Goal: Task Accomplishment & Management: Use online tool/utility

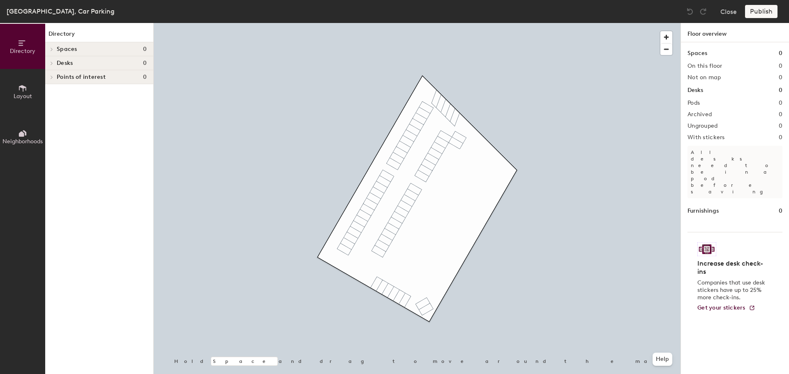
click at [23, 93] on span "Layout" at bounding box center [23, 96] width 18 height 7
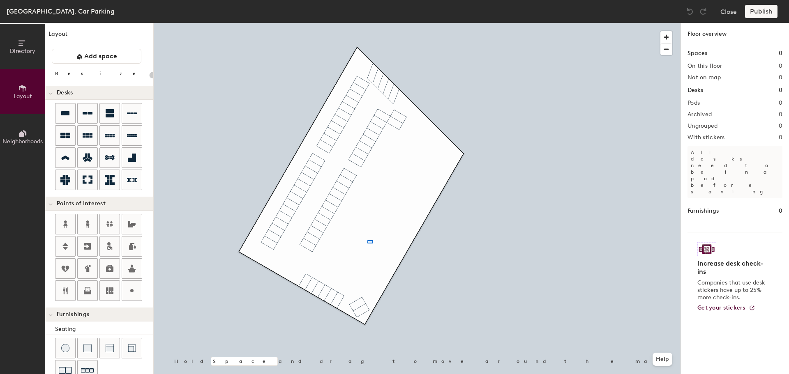
click at [367, 23] on div at bounding box center [417, 23] width 527 height 0
click at [362, 307] on div "Directory Layout Neighborhoods Layout Add space Resize Desks Points of Interest…" at bounding box center [394, 198] width 789 height 351
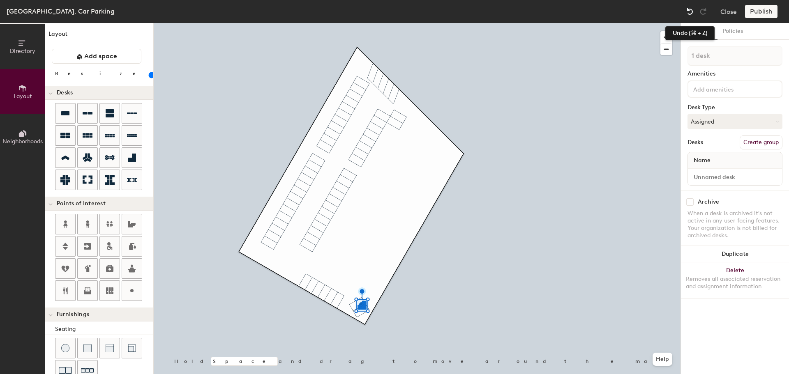
click at [693, 12] on img at bounding box center [690, 11] width 8 height 8
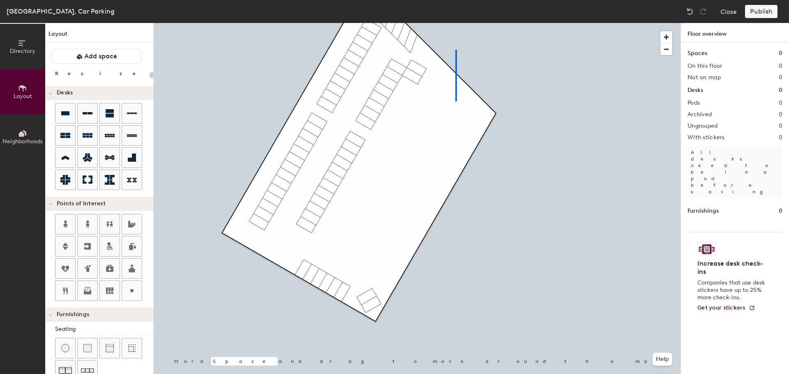
click at [456, 23] on div at bounding box center [417, 23] width 527 height 0
click at [341, 23] on div at bounding box center [417, 23] width 527 height 0
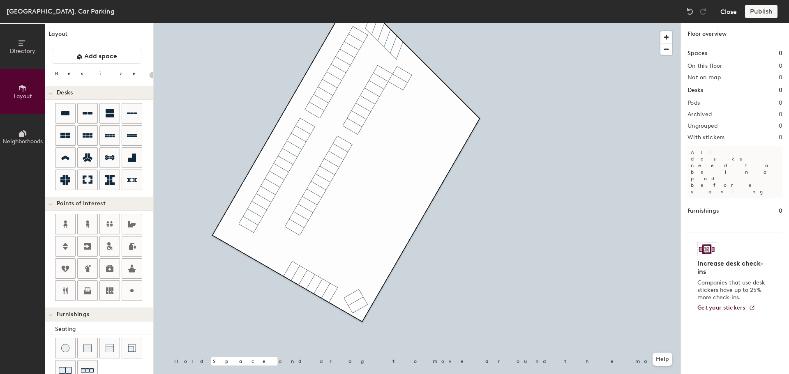
click at [726, 14] on button "Close" at bounding box center [728, 11] width 16 height 13
type input "20"
